Goal: Task Accomplishment & Management: Manage account settings

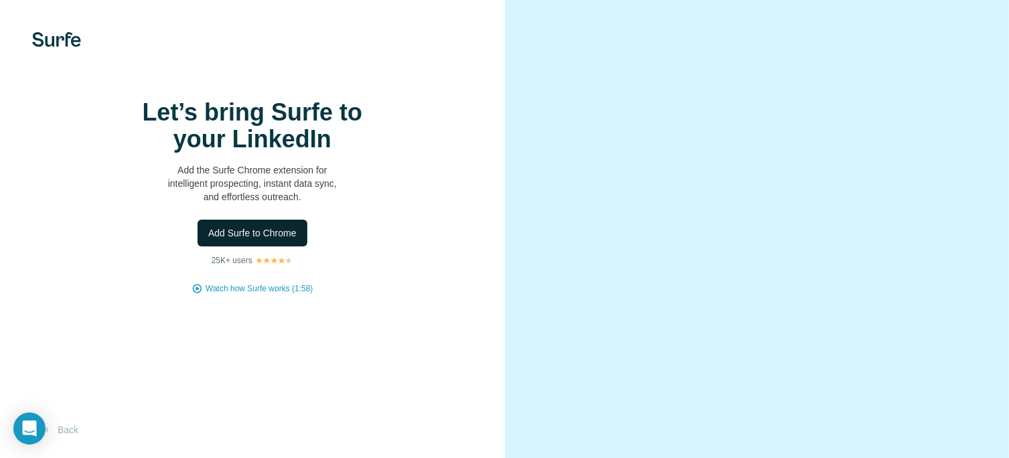
click at [273, 240] on span "Add Surfe to Chrome" at bounding box center [252, 232] width 88 height 13
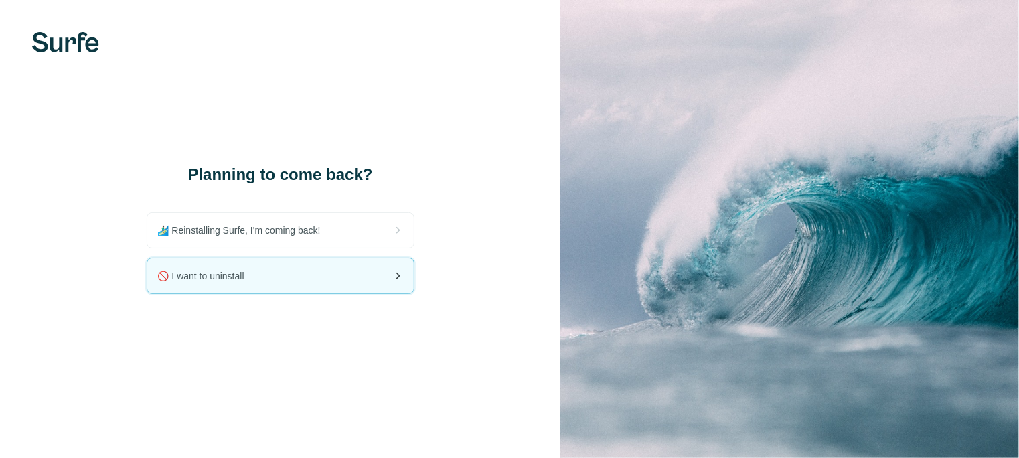
click at [285, 279] on div "🚫 I want to uninstall" at bounding box center [280, 276] width 267 height 35
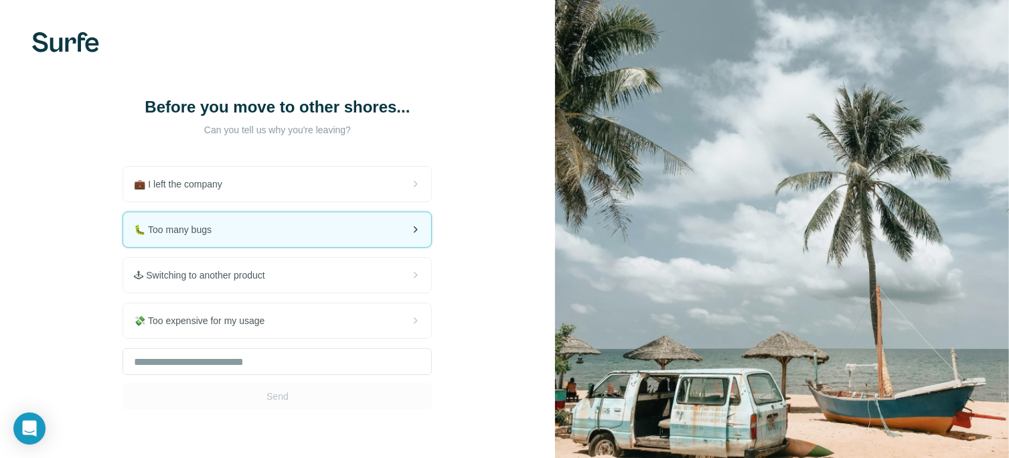
click at [287, 244] on div "🐛 Too many bugs" at bounding box center [277, 229] width 308 height 35
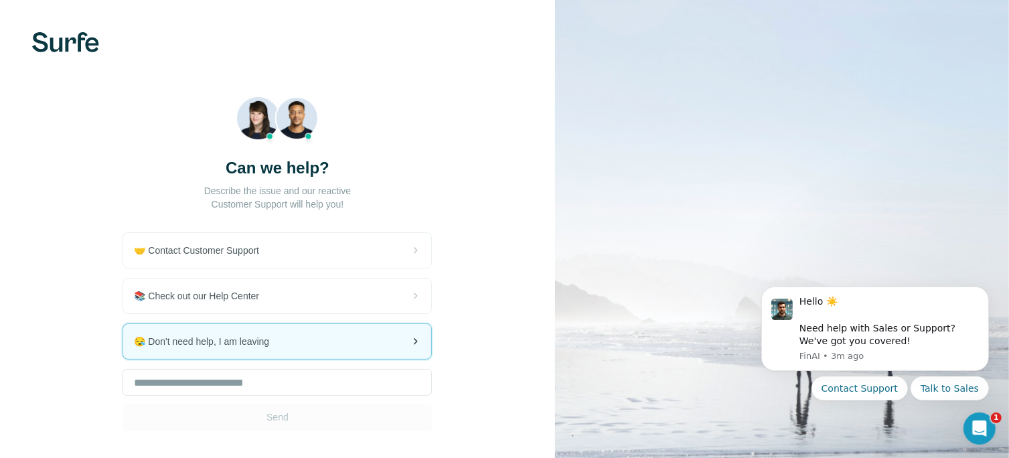
click at [200, 343] on span "😪 Don't need help, I am leaving" at bounding box center [207, 341] width 146 height 13
